Goal: Information Seeking & Learning: Learn about a topic

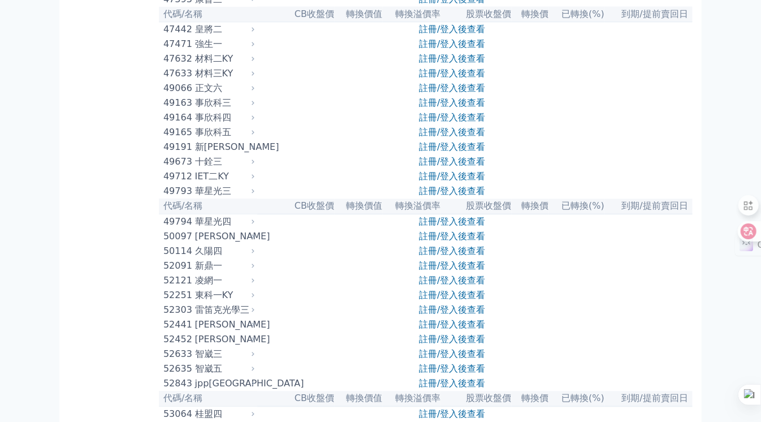
scroll to position [3117, 0]
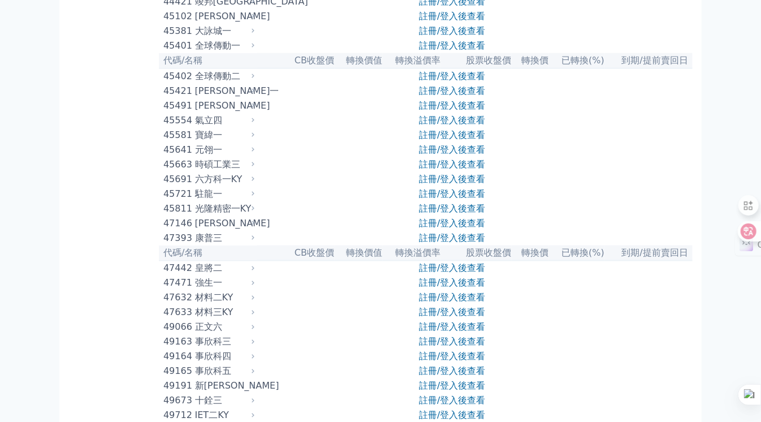
drag, startPoint x: 761, startPoint y: 191, endPoint x: 759, endPoint y: 68, distance: 123.2
click at [570, 28] on html "可轉債列表 財務數據 可轉債列表 財務數據 登入／註冊 登入／註冊 按代號排序 即將/近期發行 一年內到期 轉換比例 低收盤價 轉換價值接近百元" at bounding box center [380, 147] width 761 height 6529
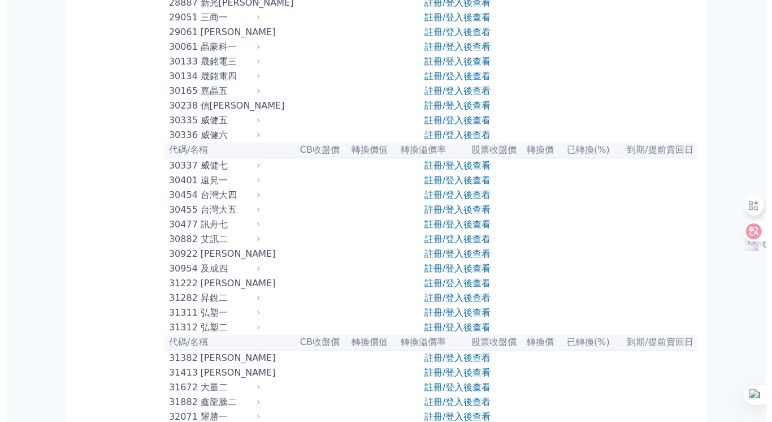
scroll to position [0, 0]
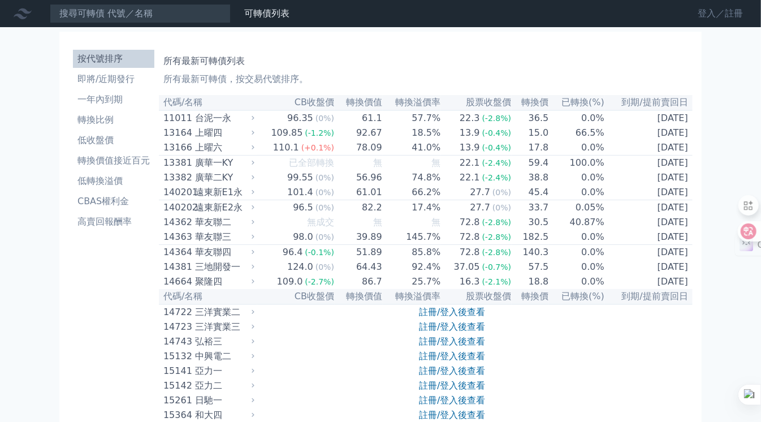
click at [570, 12] on link "登入／註冊" at bounding box center [719, 14] width 63 height 18
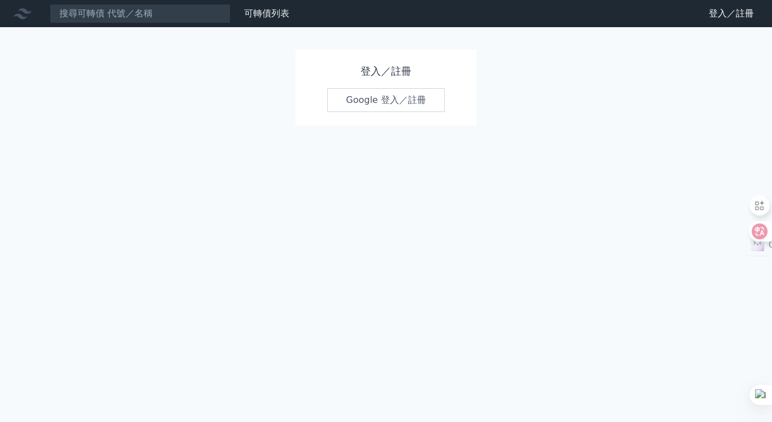
drag, startPoint x: 377, startPoint y: 98, endPoint x: 352, endPoint y: 105, distance: 26.3
click at [377, 98] on link "Google 登入／註冊" at bounding box center [386, 100] width 118 height 24
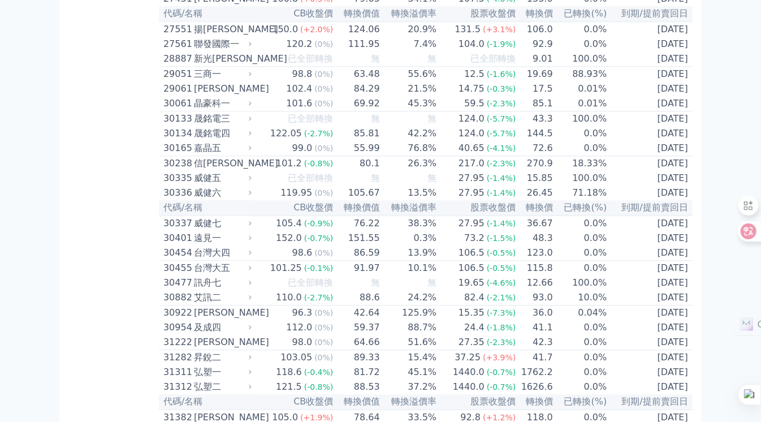
scroll to position [5112, 0]
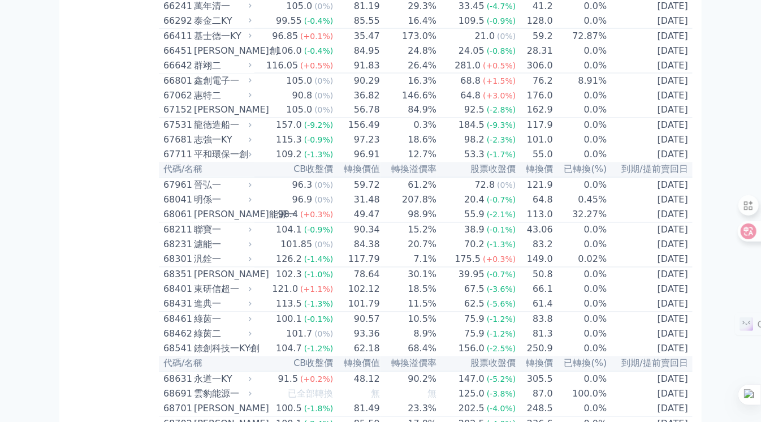
scroll to position [5564, 0]
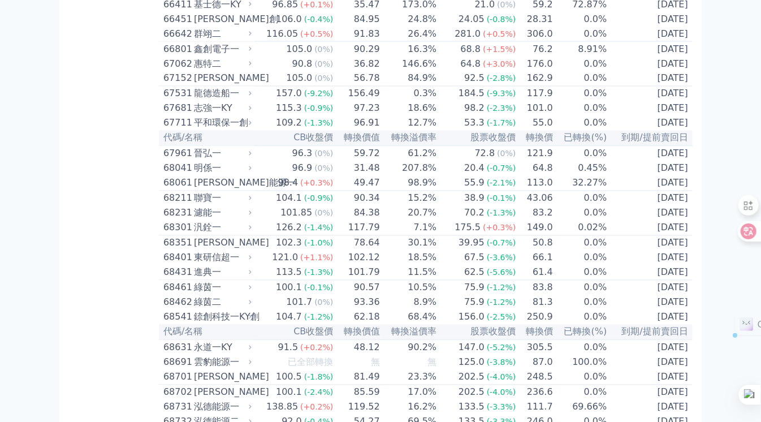
drag, startPoint x: 251, startPoint y: 76, endPoint x: 299, endPoint y: 75, distance: 48.0
drag, startPoint x: 262, startPoint y: 107, endPoint x: 312, endPoint y: 107, distance: 49.7
